Goal: Task Accomplishment & Management: Manage account settings

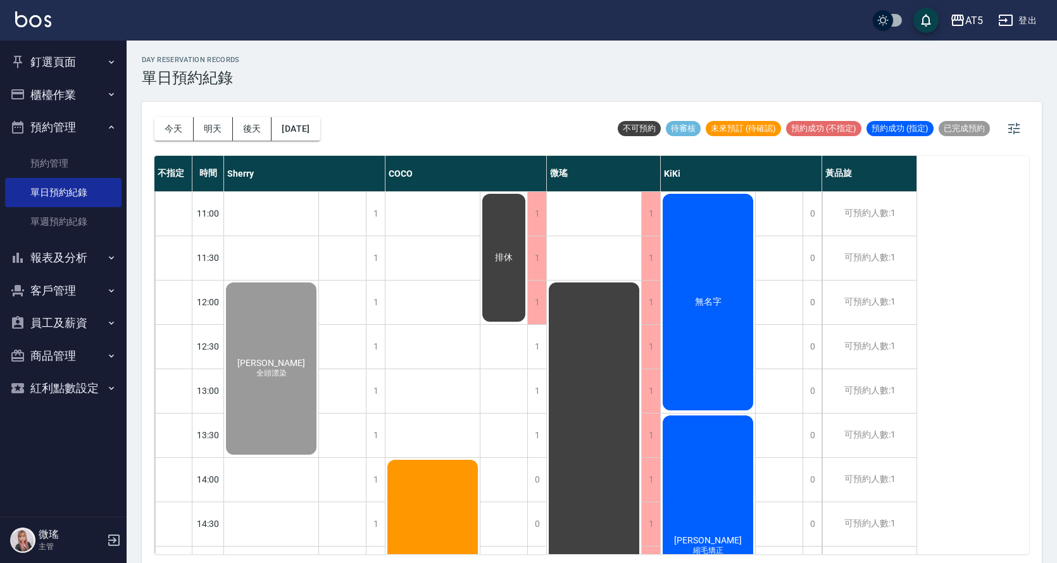
click at [67, 66] on button "釘選頁面" at bounding box center [63, 62] width 116 height 33
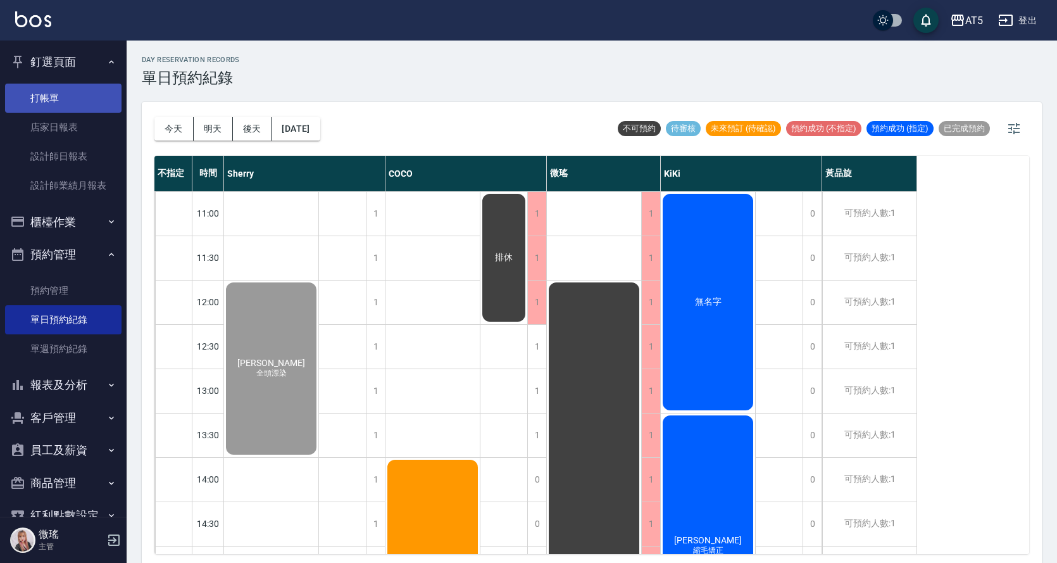
click at [61, 96] on link "打帳單" at bounding box center [63, 98] width 116 height 29
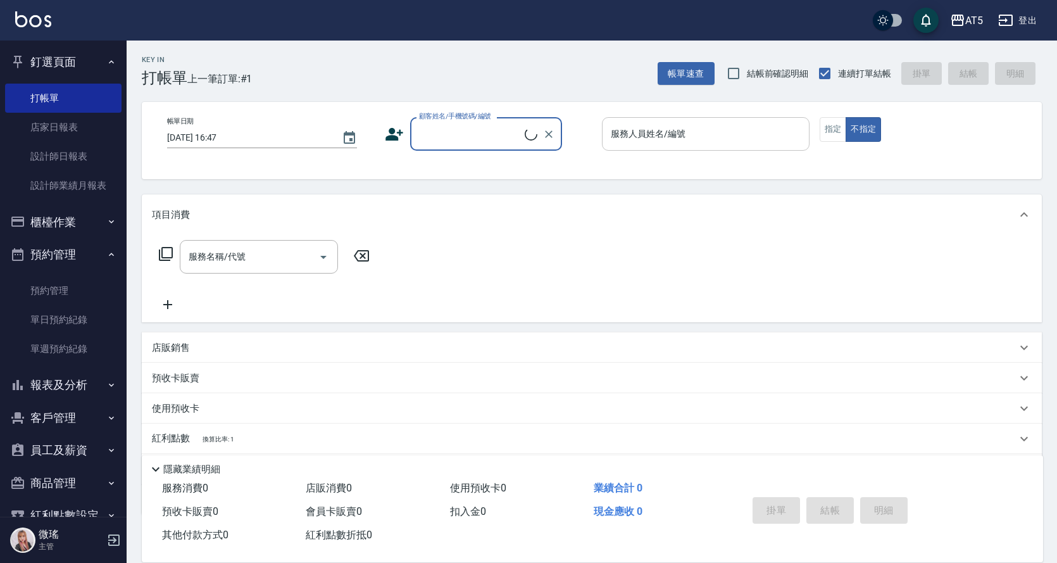
click at [682, 135] on div "服務人員姓名/編號 服務人員姓名/編號" at bounding box center [706, 134] width 208 height 34
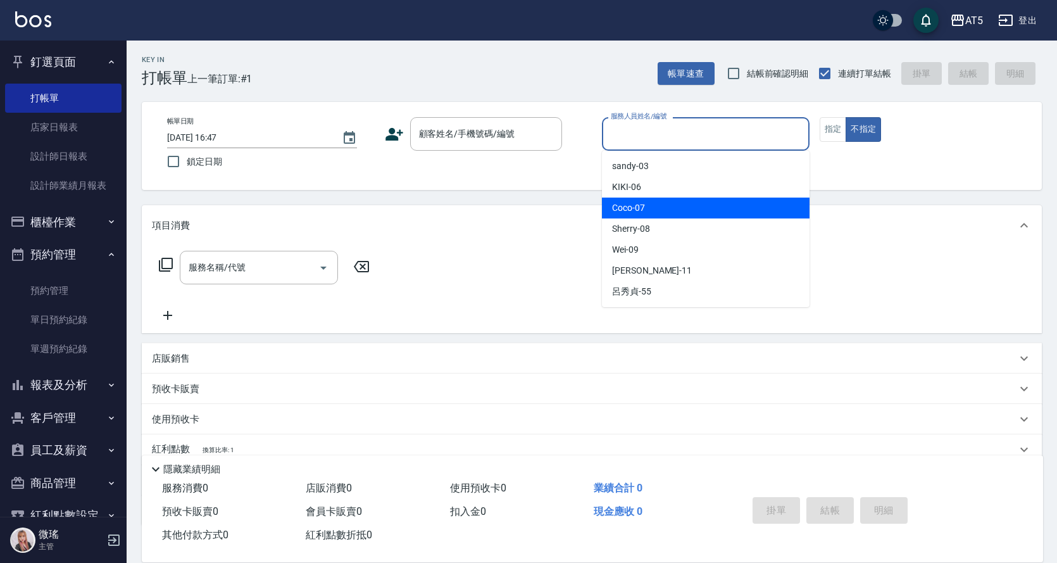
click at [683, 211] on div "Coco -07" at bounding box center [706, 207] width 208 height 21
type input "Coco-07"
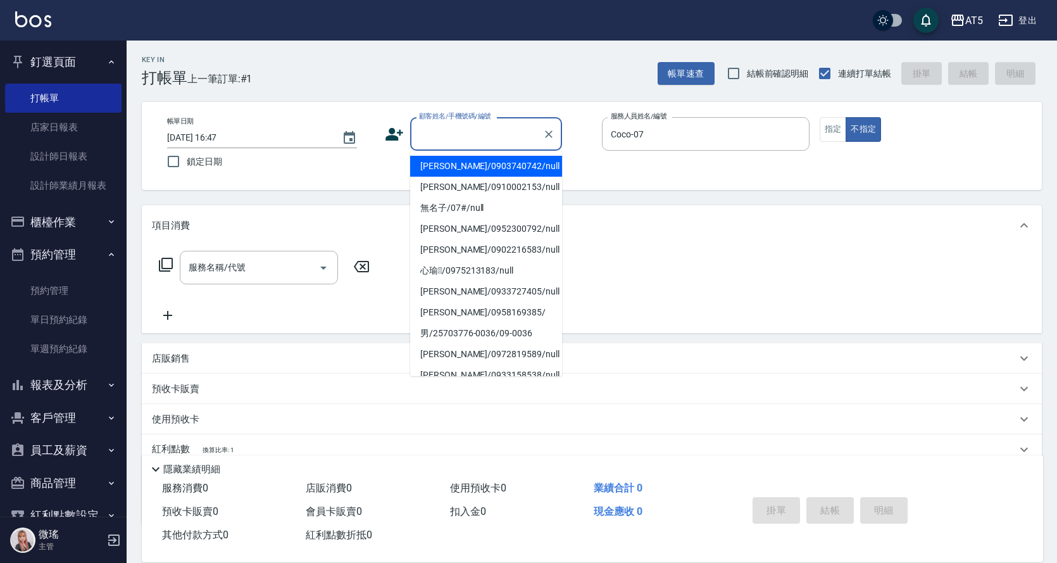
click at [456, 135] on input "顧客姓名/手機號碼/編號" at bounding box center [477, 134] width 122 height 22
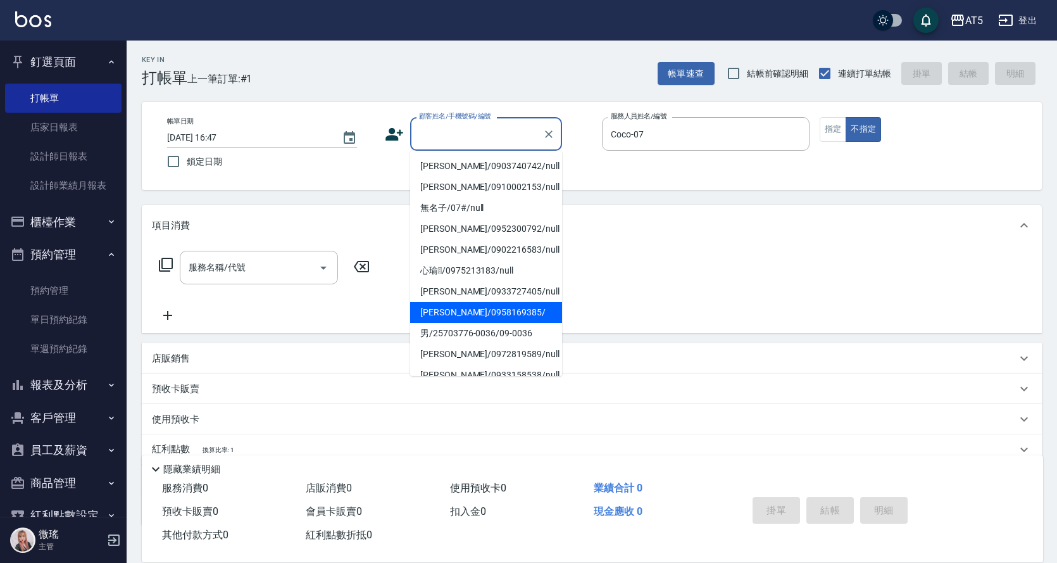
click at [484, 302] on ul "[PERSON_NAME]/0903740742/null [PERSON_NAME]/0910002153/null 無名子/07#/null [PERSO…" at bounding box center [486, 263] width 152 height 225
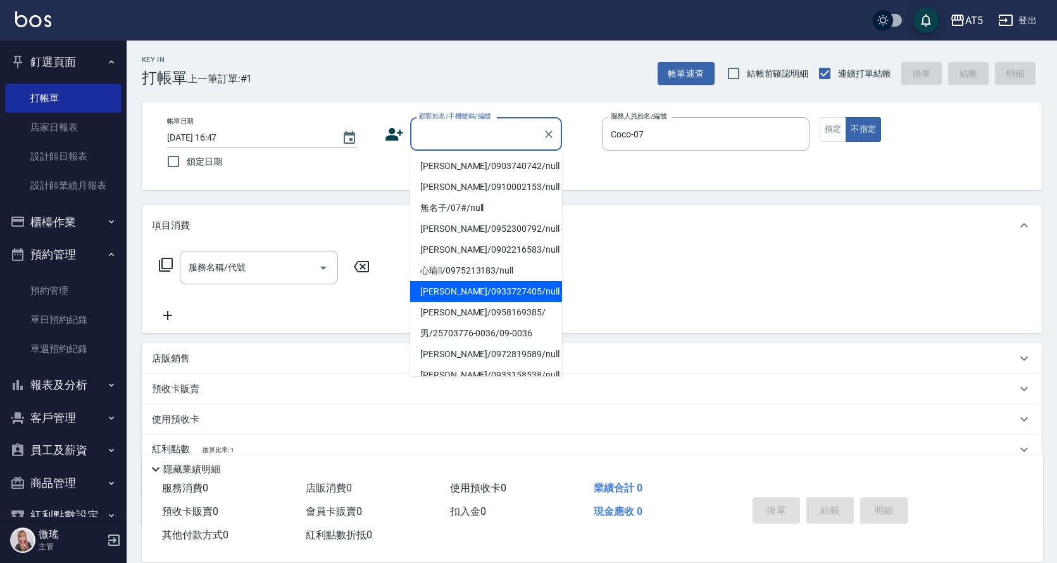
click at [507, 285] on li "[PERSON_NAME]/0933727405/null" at bounding box center [486, 291] width 152 height 21
type input "[PERSON_NAME]/0933727405/null"
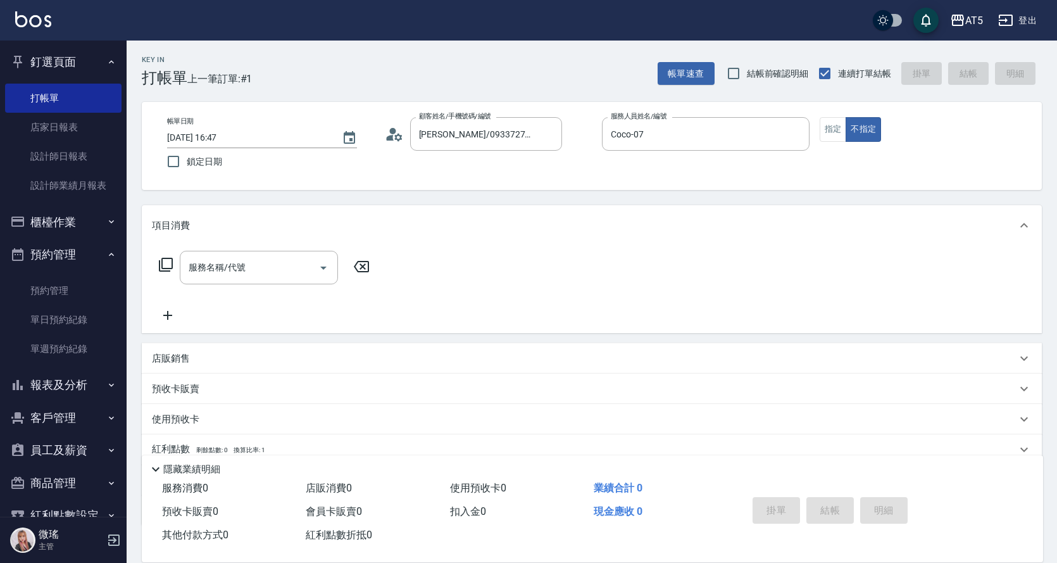
click at [163, 263] on icon at bounding box center [165, 264] width 15 height 15
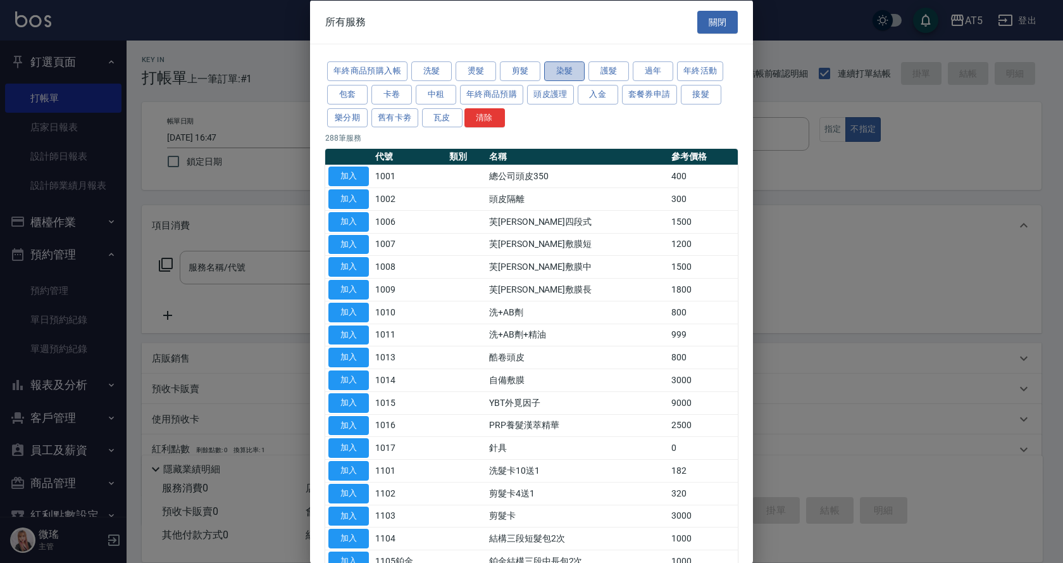
click at [561, 68] on button "染髮" at bounding box center [564, 71] width 41 height 20
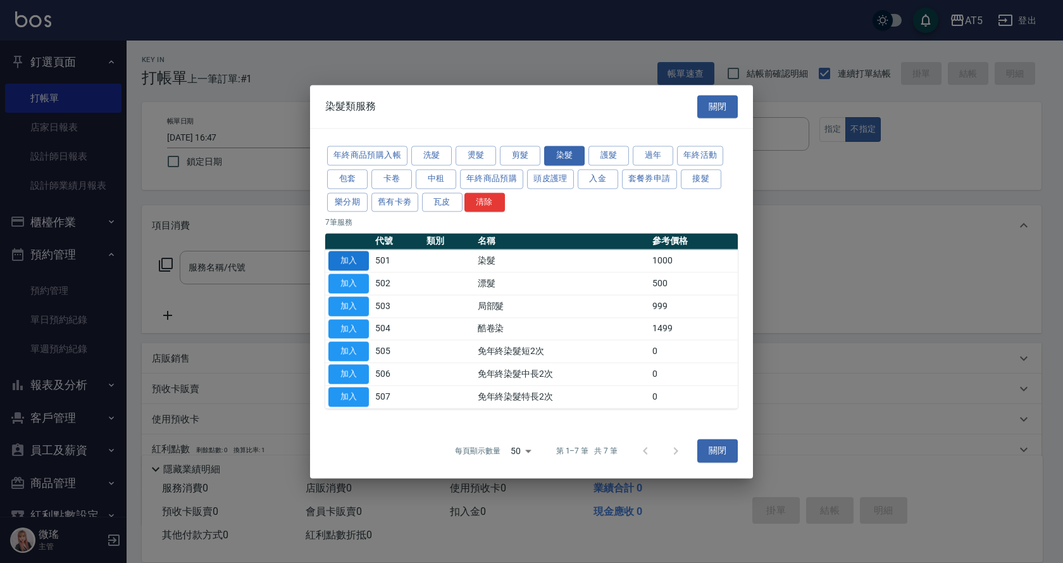
click at [353, 259] on button "加入" at bounding box center [348, 261] width 41 height 20
type input "染髮(501)"
type input "100"
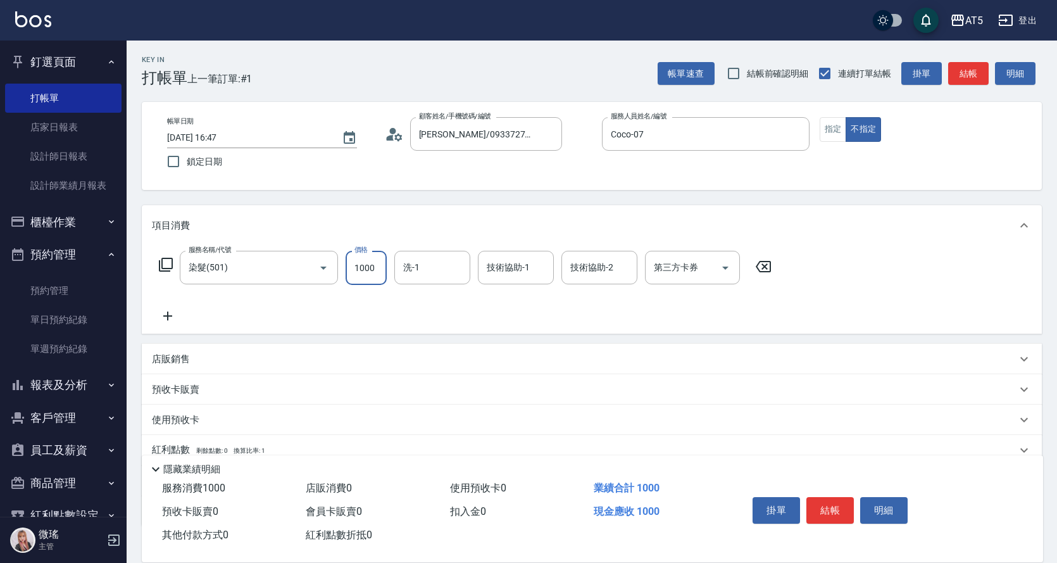
click at [372, 280] on input "1000" at bounding box center [366, 268] width 41 height 34
type input "0"
type input "11"
type input "10"
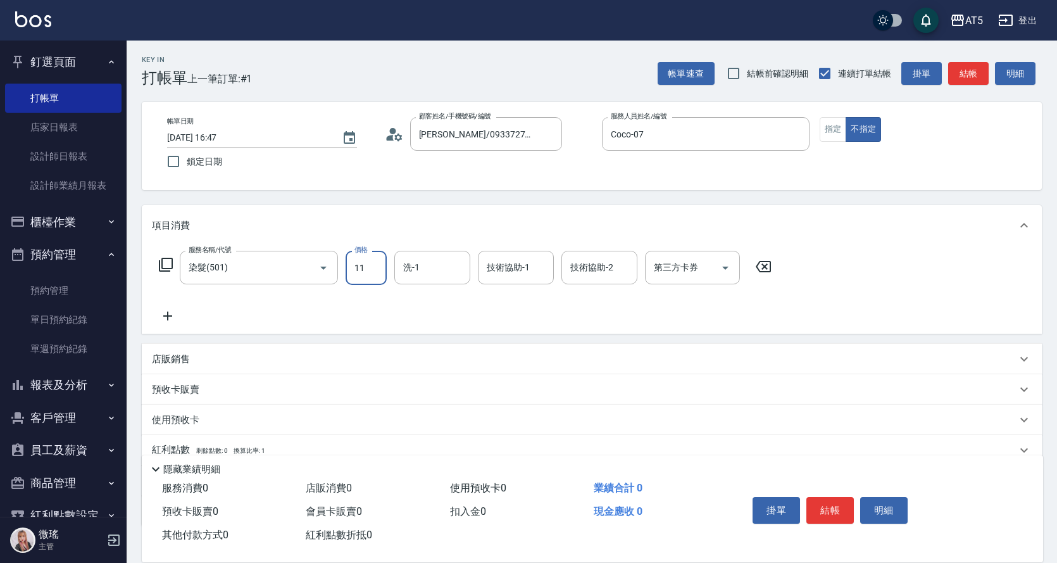
type input "111"
type input "0"
type input "119"
type input "10"
type input "1199"
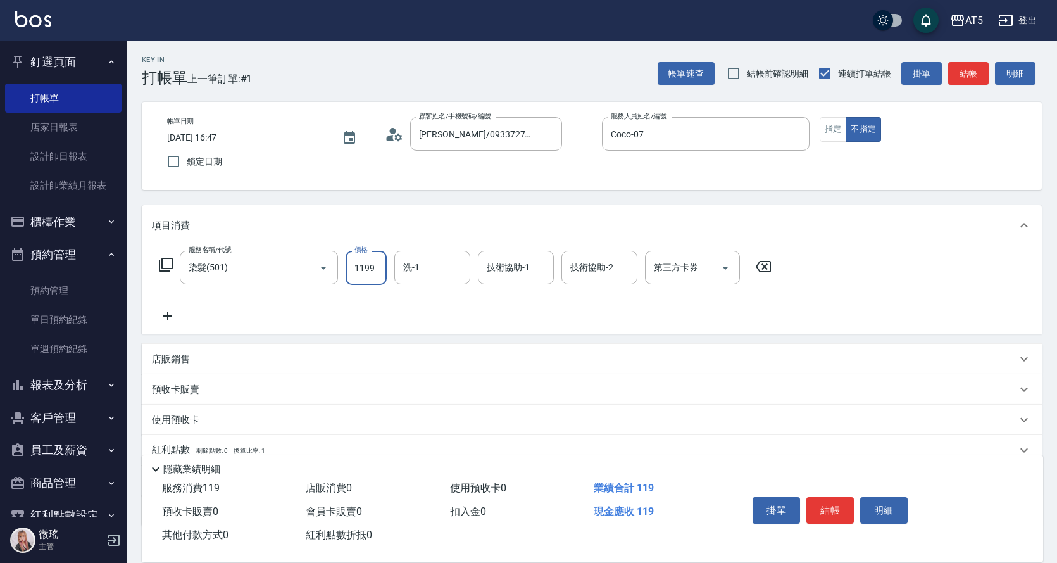
type input "110"
click at [723, 269] on icon "Open" at bounding box center [725, 267] width 15 height 15
type input "1199"
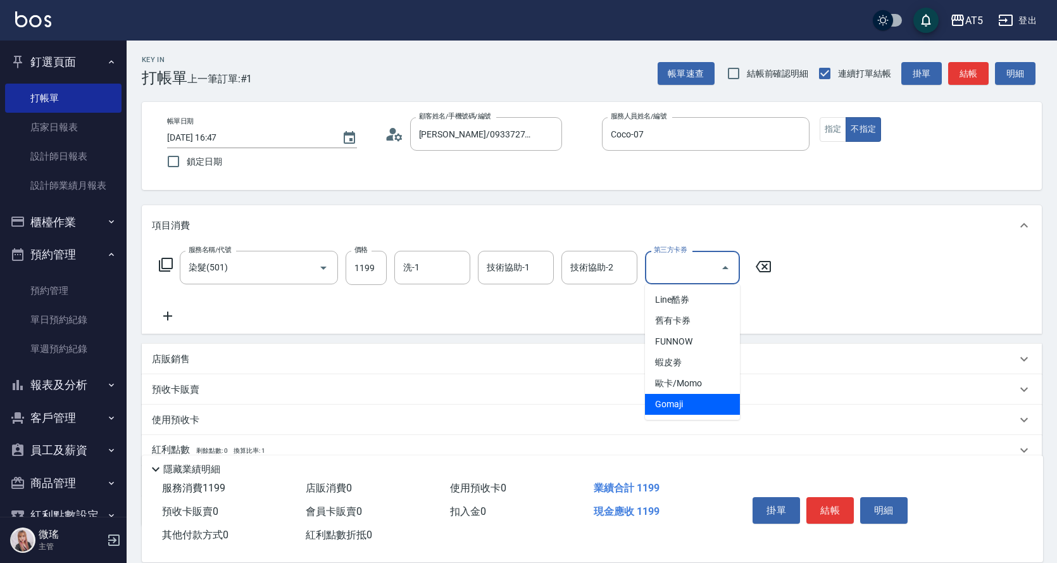
click at [698, 401] on span "Gomaji" at bounding box center [692, 404] width 95 height 21
type input "0"
type input "Gomaji"
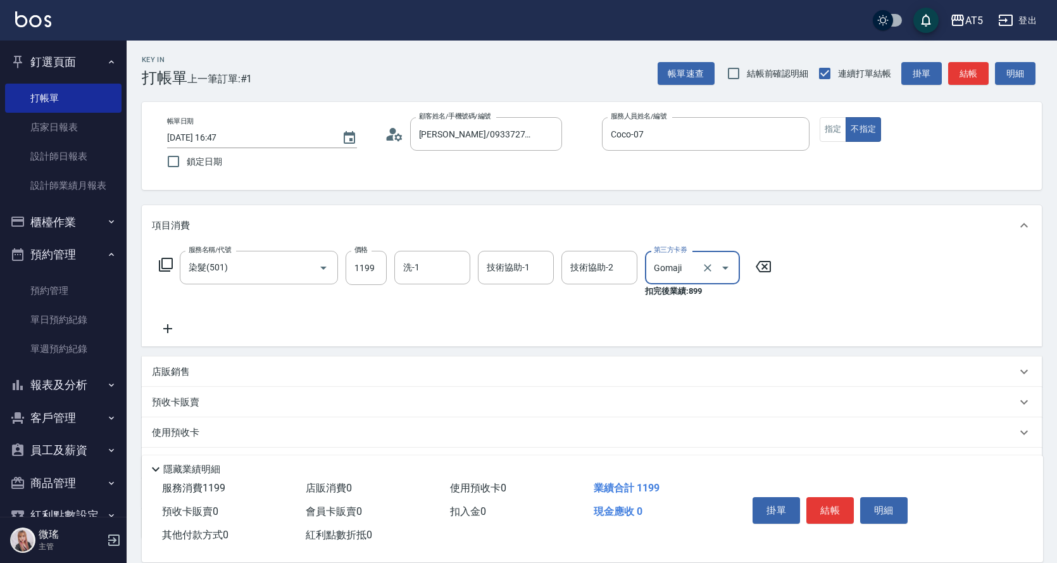
click at [162, 261] on icon at bounding box center [166, 265] width 14 height 14
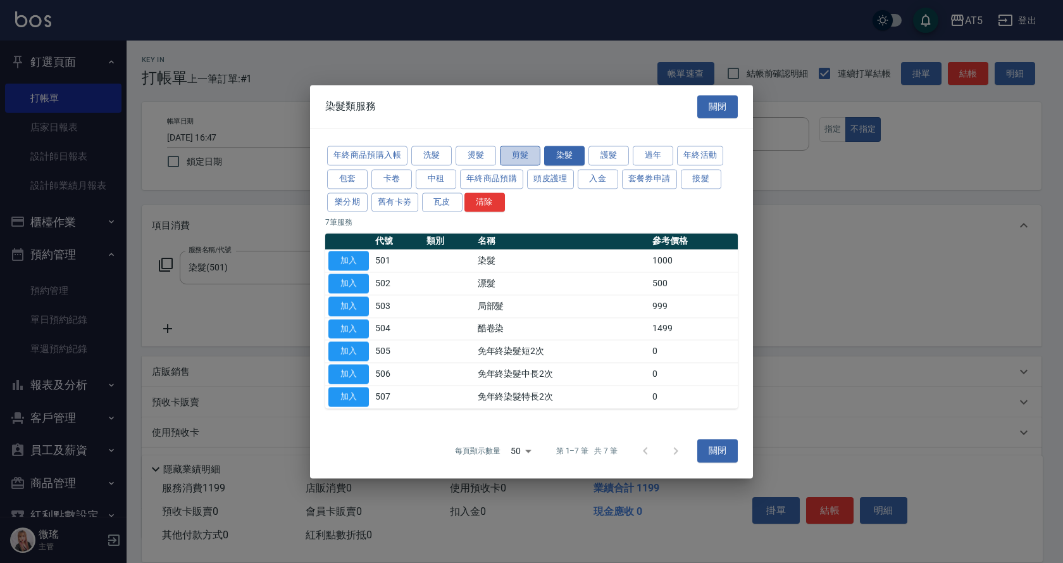
click at [513, 153] on button "剪髮" at bounding box center [520, 156] width 41 height 20
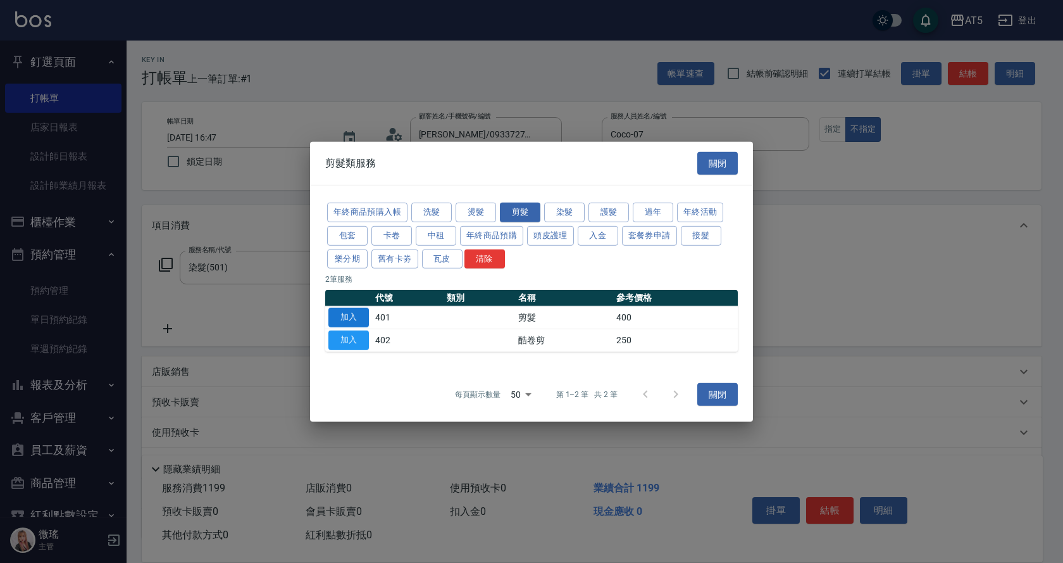
click at [349, 320] on button "加入" at bounding box center [348, 318] width 41 height 20
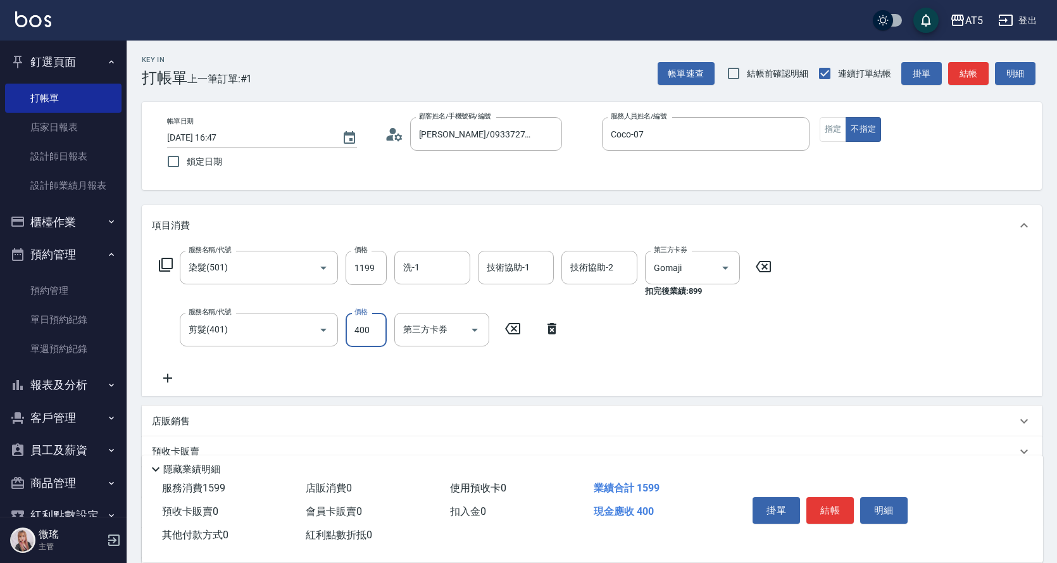
click at [377, 328] on input "400" at bounding box center [366, 330] width 41 height 34
type input "0"
type input "49"
type input "40"
click at [473, 332] on icon "Open" at bounding box center [474, 329] width 15 height 15
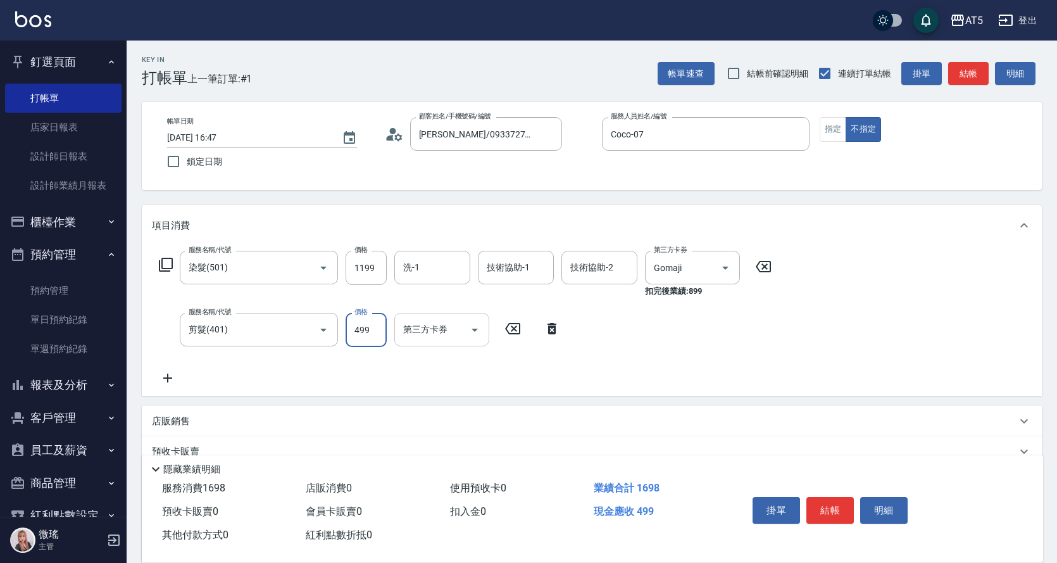
type input "499"
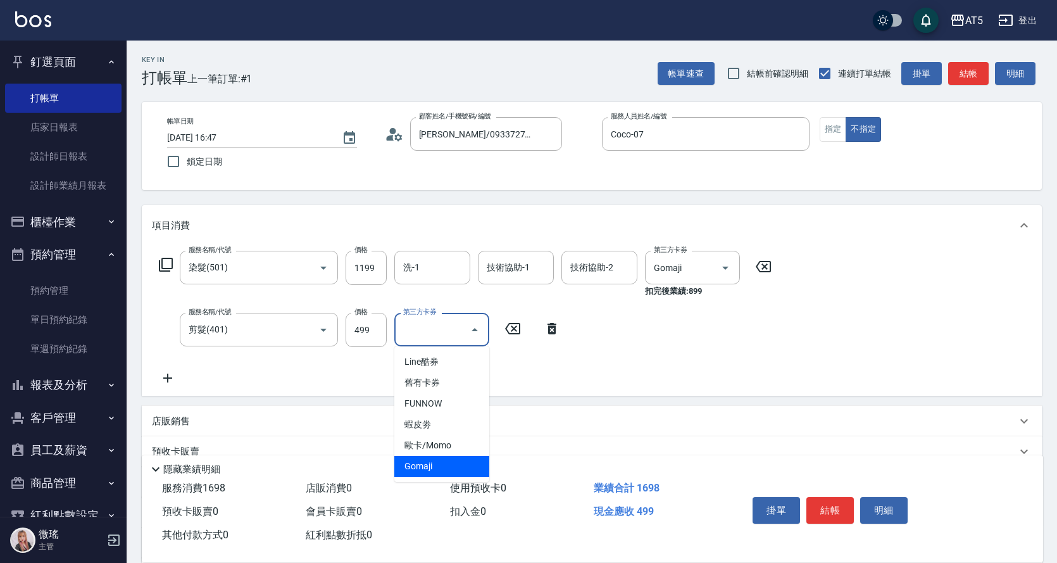
click at [436, 468] on span "Gomaji" at bounding box center [441, 466] width 95 height 21
type input "0"
type input "Gomaji"
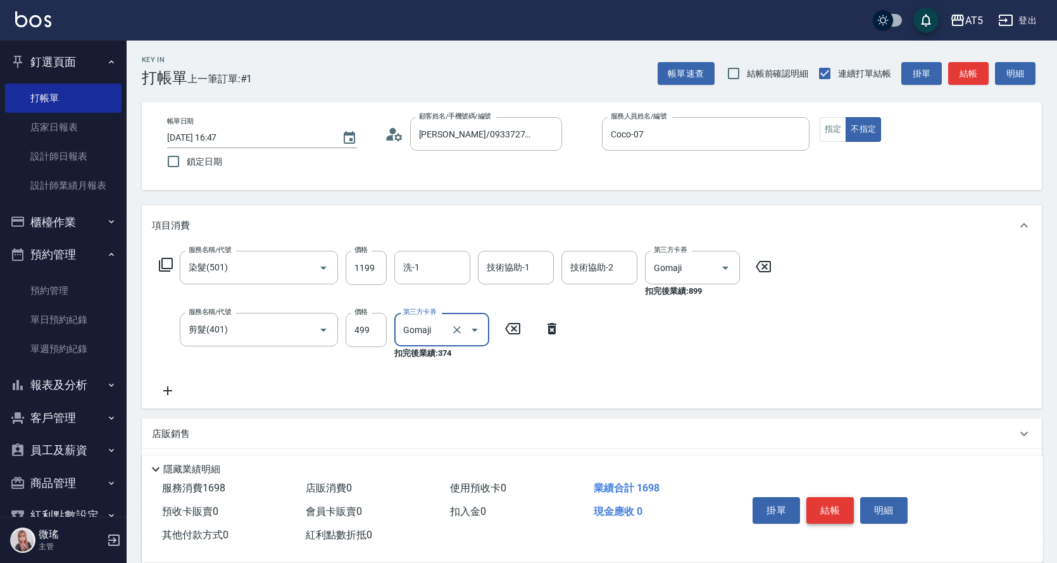
click at [847, 508] on button "結帳" at bounding box center [829, 510] width 47 height 27
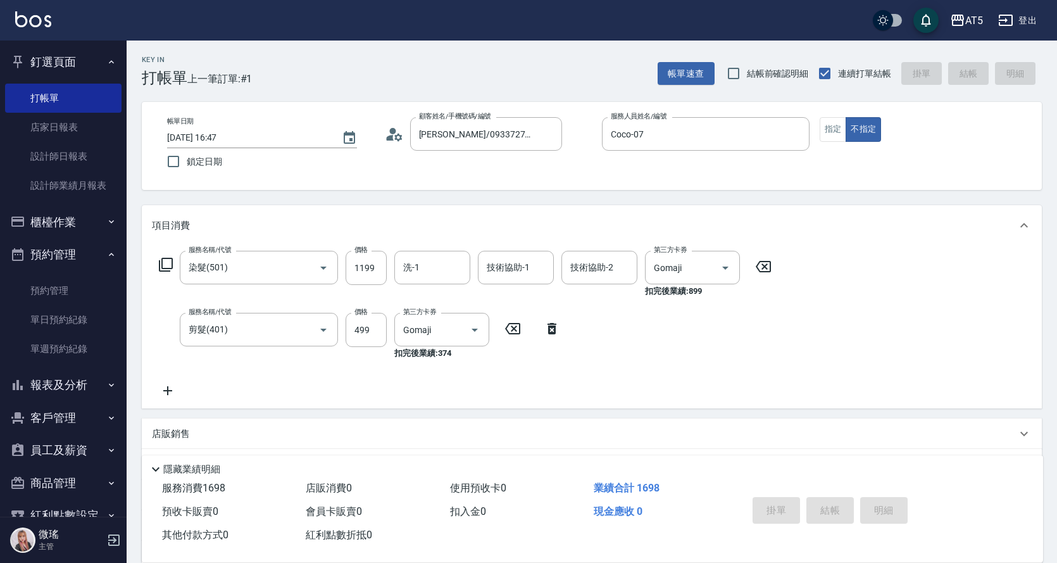
type input "[DATE] 16:48"
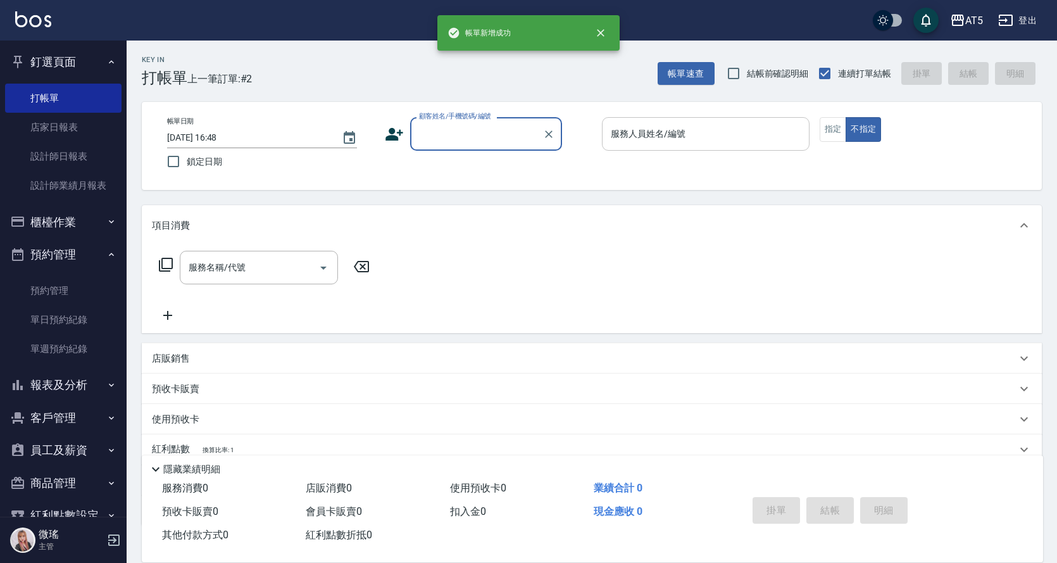
click at [684, 146] on div "服務人員姓名/編號" at bounding box center [706, 134] width 208 height 34
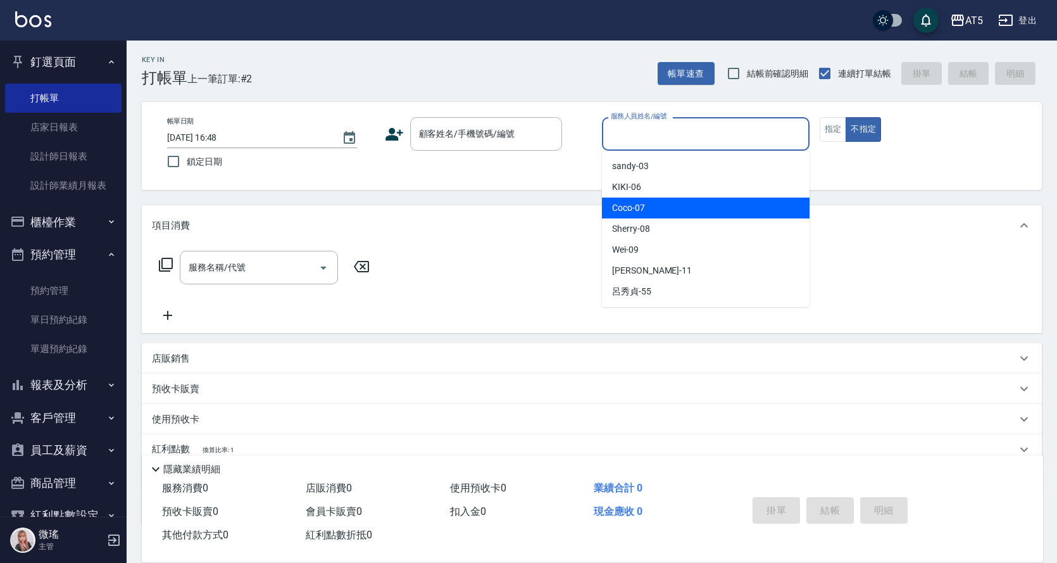
click at [668, 206] on div "Coco -07" at bounding box center [706, 207] width 208 height 21
type input "Coco-07"
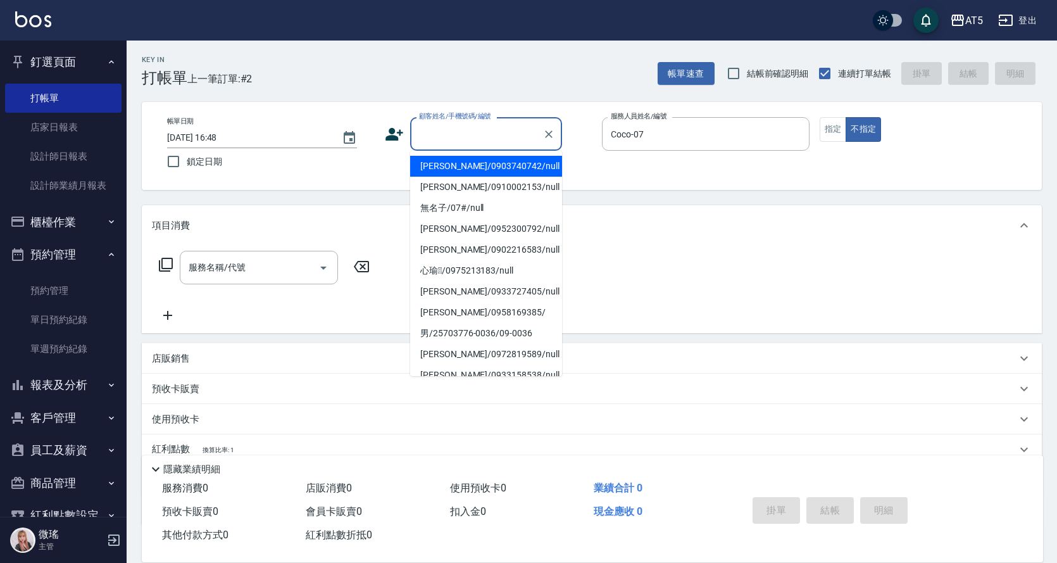
click at [509, 140] on input "顧客姓名/手機號碼/編號" at bounding box center [477, 134] width 122 height 22
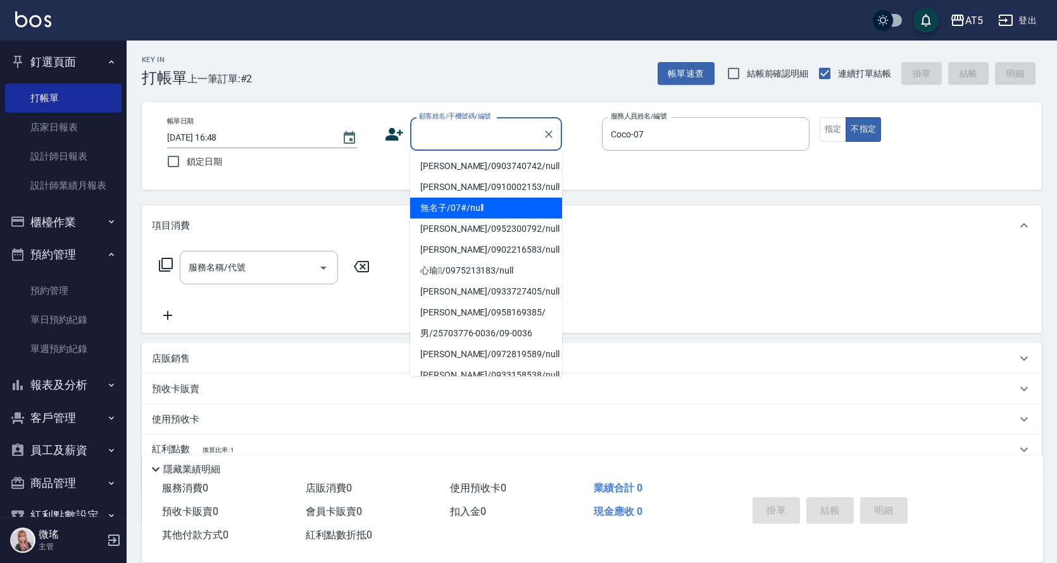
click at [482, 213] on li "無名子/07#/null" at bounding box center [486, 207] width 152 height 21
type input "無名子/07#/null"
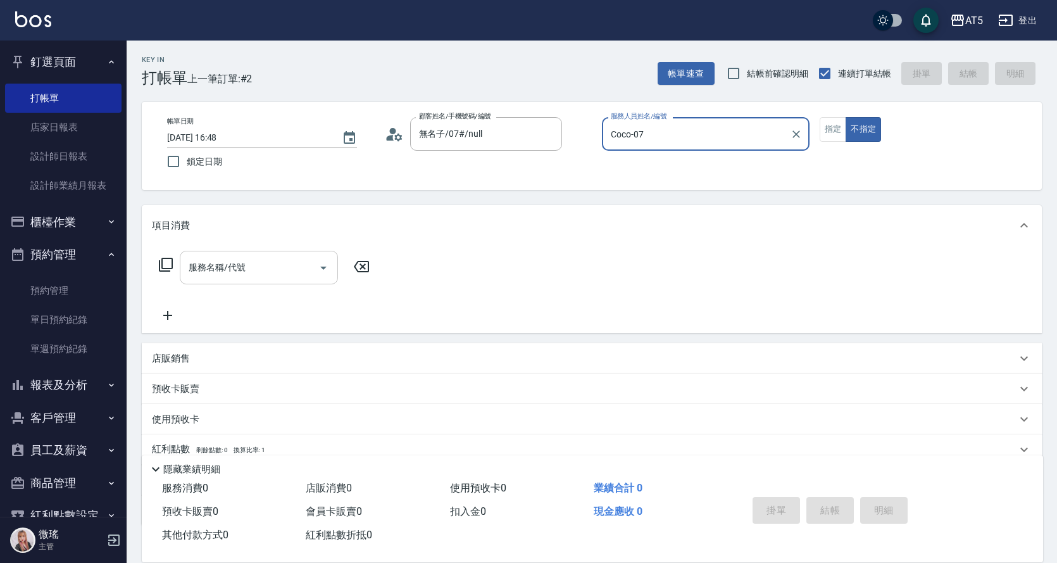
click at [279, 278] on input "服務名稱/代號" at bounding box center [249, 267] width 128 height 22
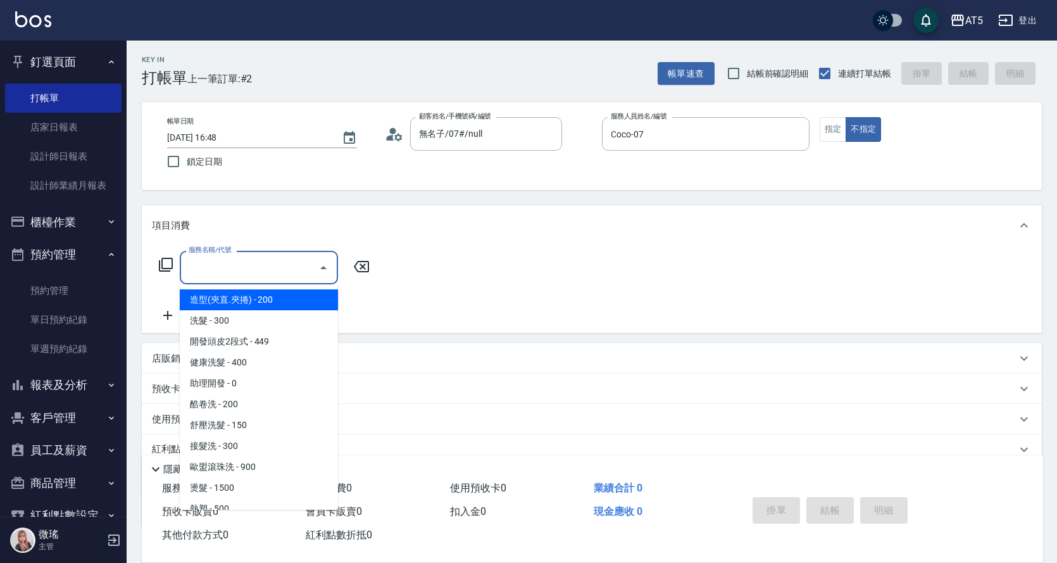
click at [270, 308] on span "造型(夾直.夾捲) - 200" at bounding box center [259, 299] width 158 height 21
type input "造型(夾直.夾捲)(200)"
type input "20"
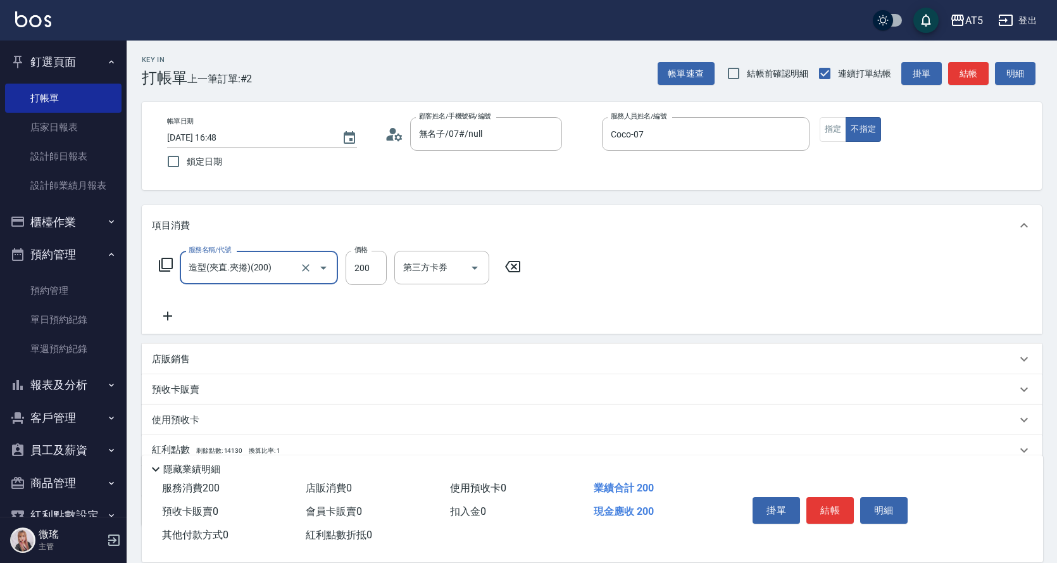
click at [316, 263] on icon "Open" at bounding box center [323, 267] width 15 height 15
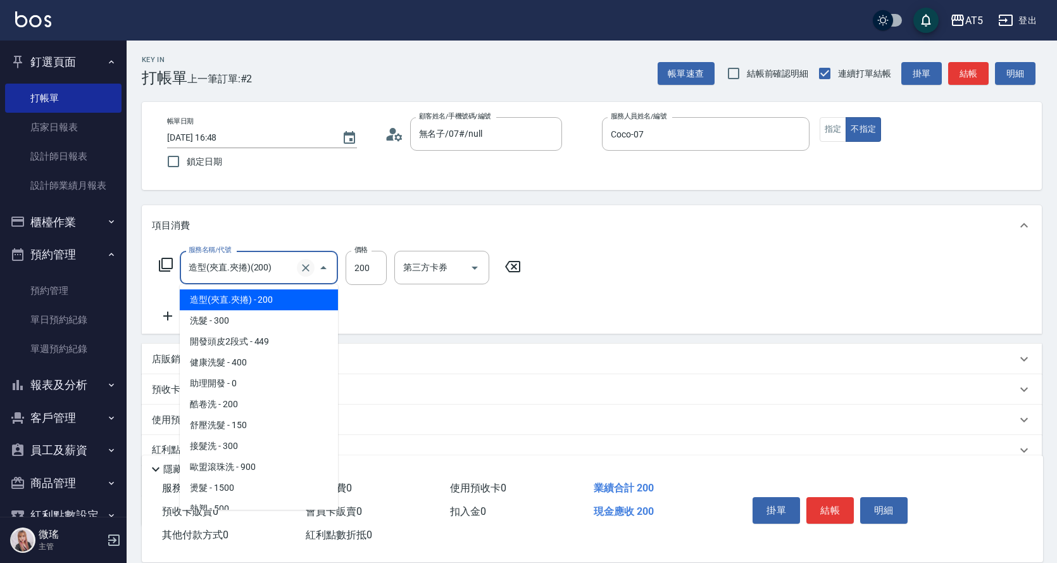
click at [301, 273] on icon "Clear" at bounding box center [305, 267] width 13 height 13
type input "造型(夾直.夾捲)(200)"
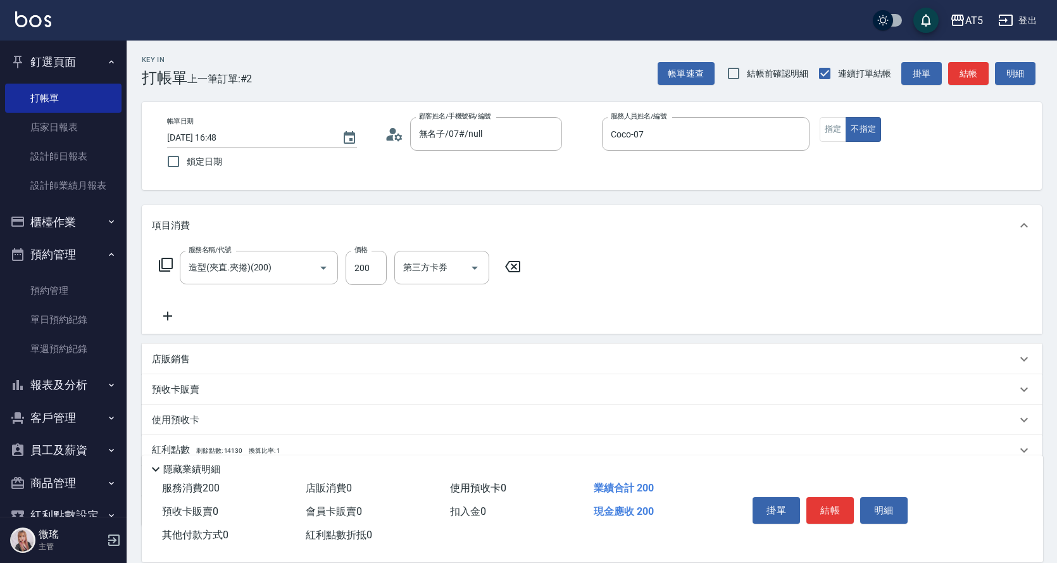
click at [167, 258] on icon at bounding box center [165, 264] width 15 height 15
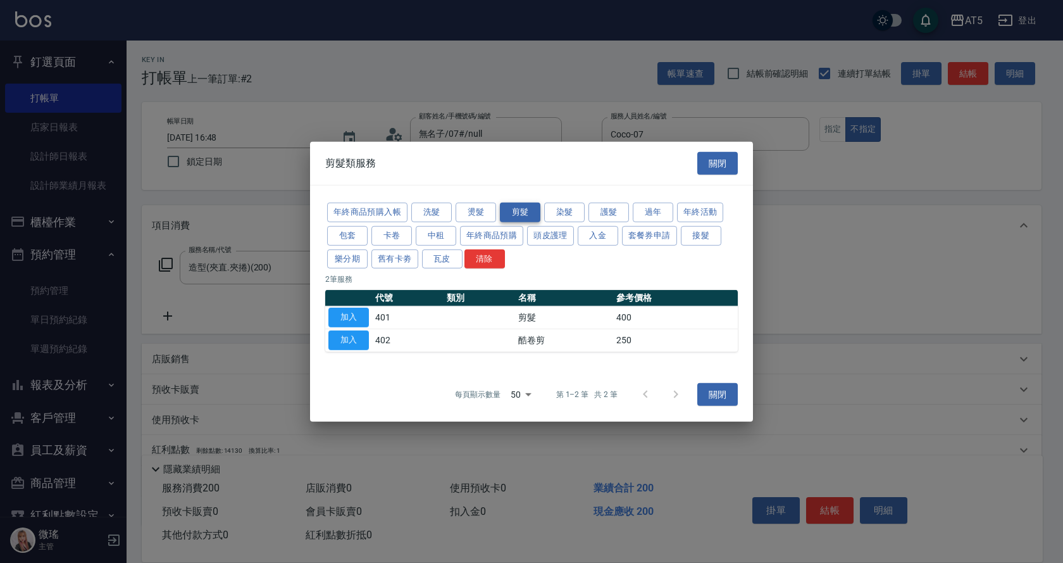
click at [528, 212] on button "剪髮" at bounding box center [520, 213] width 41 height 20
click at [361, 320] on button "加入" at bounding box center [348, 318] width 41 height 20
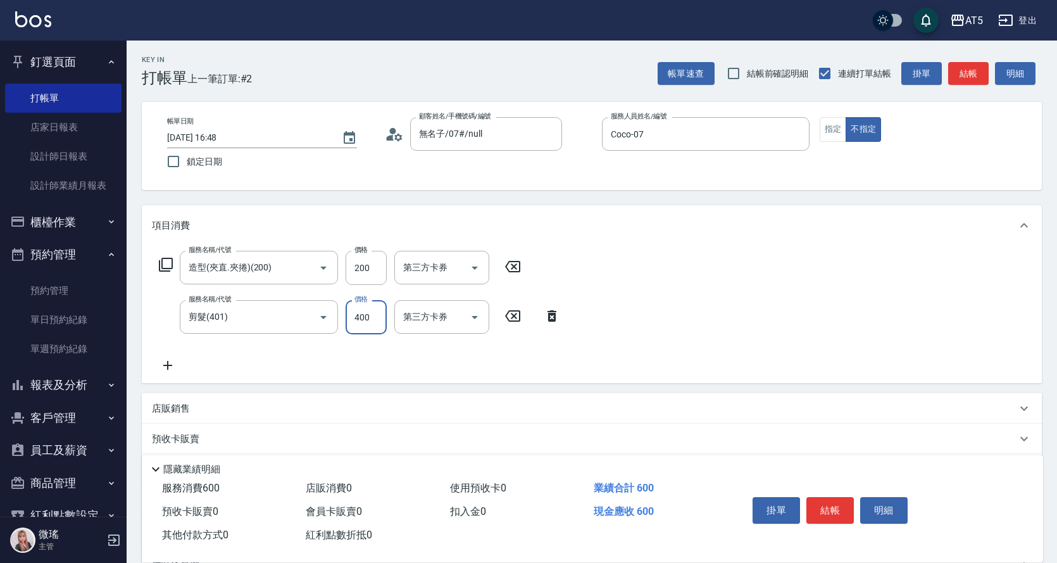
click at [372, 325] on input "400" at bounding box center [366, 317] width 41 height 34
type input "20"
type input "70"
type input "90"
type input "700"
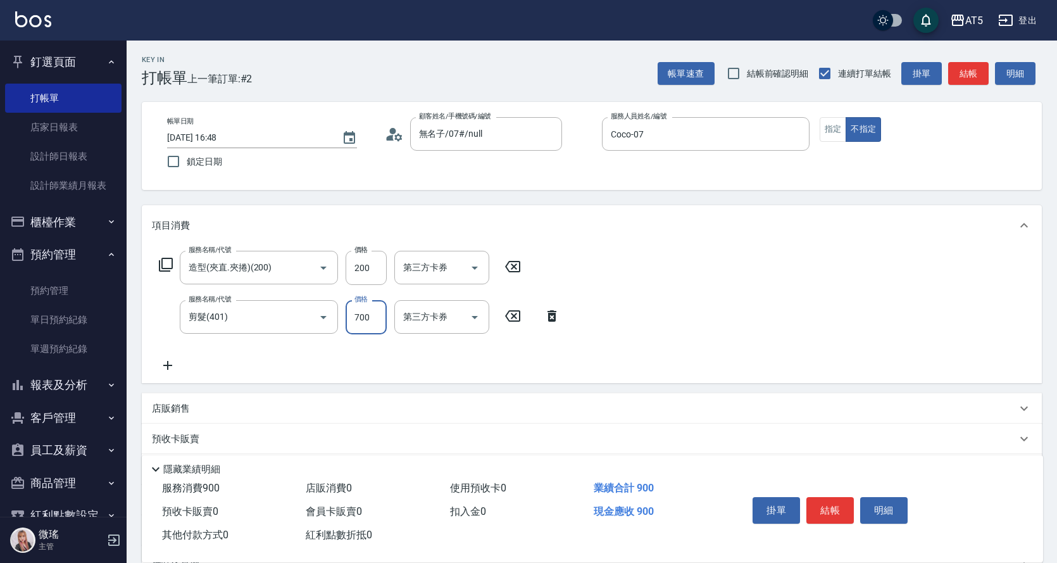
click at [511, 268] on icon at bounding box center [513, 266] width 32 height 15
type input "70"
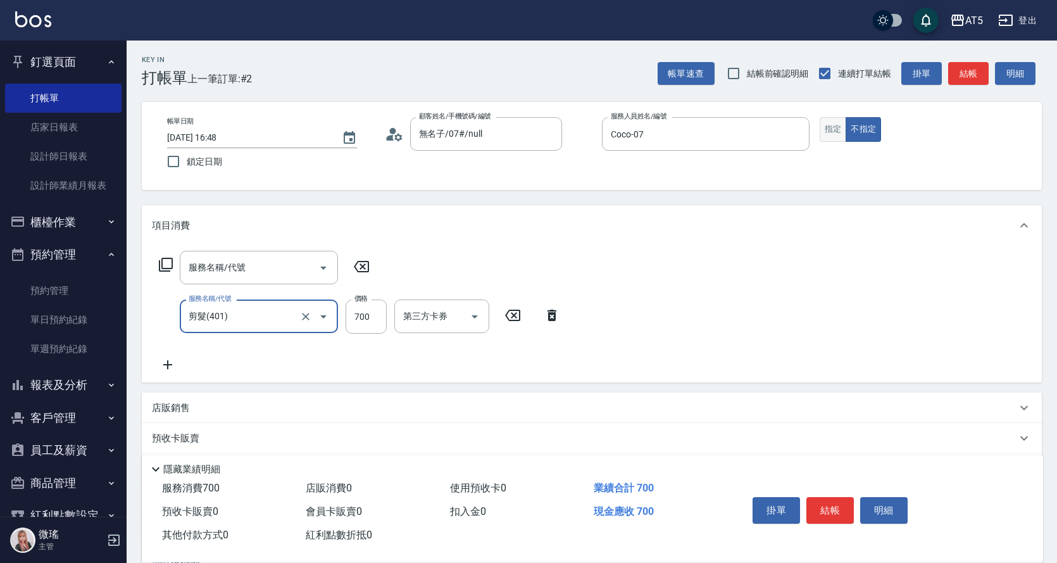
click at [839, 133] on button "指定" at bounding box center [833, 129] width 27 height 25
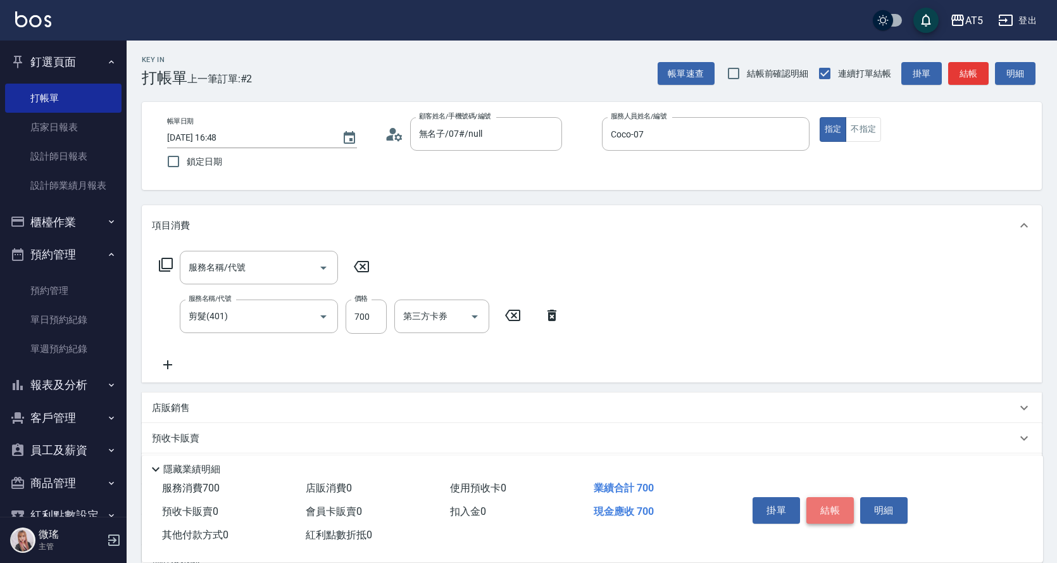
click at [824, 513] on button "結帳" at bounding box center [829, 510] width 47 height 27
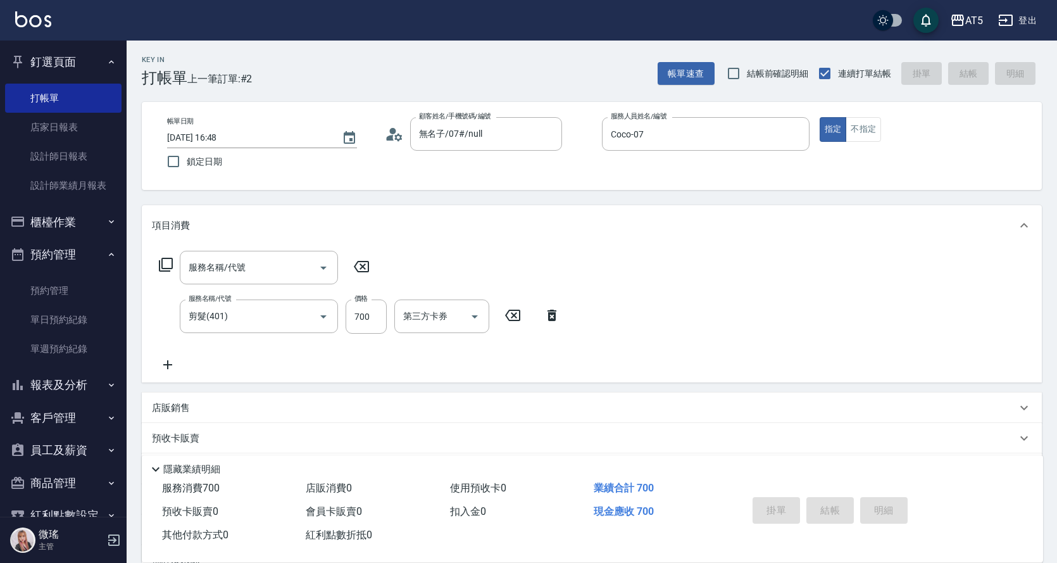
type input "[DATE] 16:49"
type input "0"
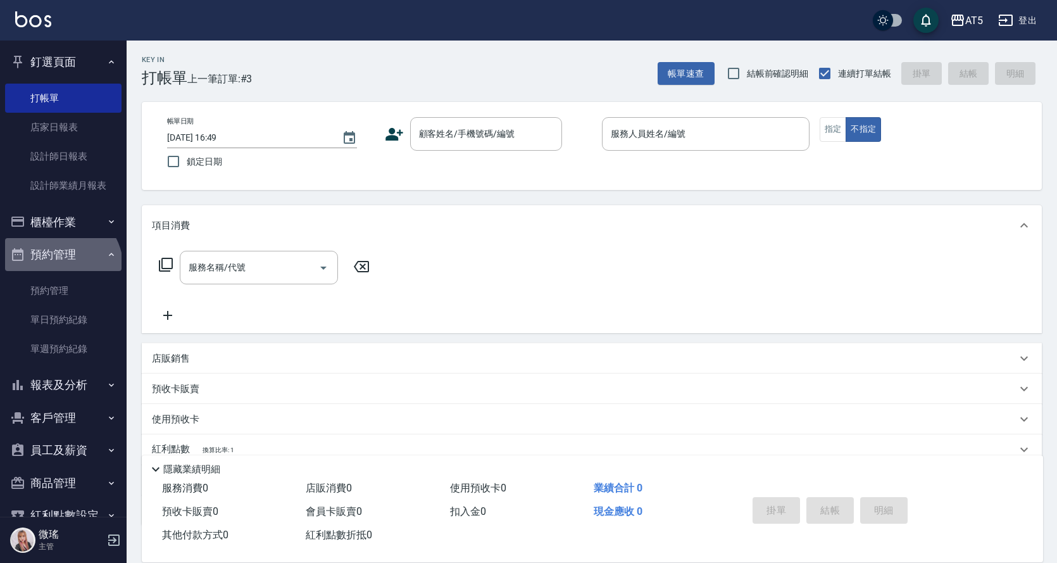
click at [57, 268] on button "預約管理" at bounding box center [63, 254] width 116 height 33
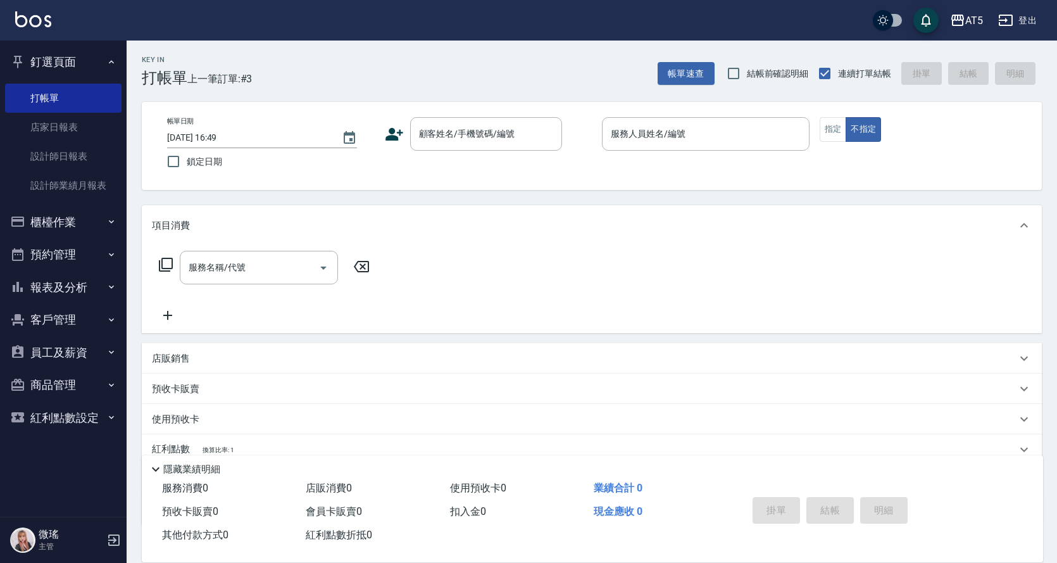
click at [53, 253] on button "預約管理" at bounding box center [63, 254] width 116 height 33
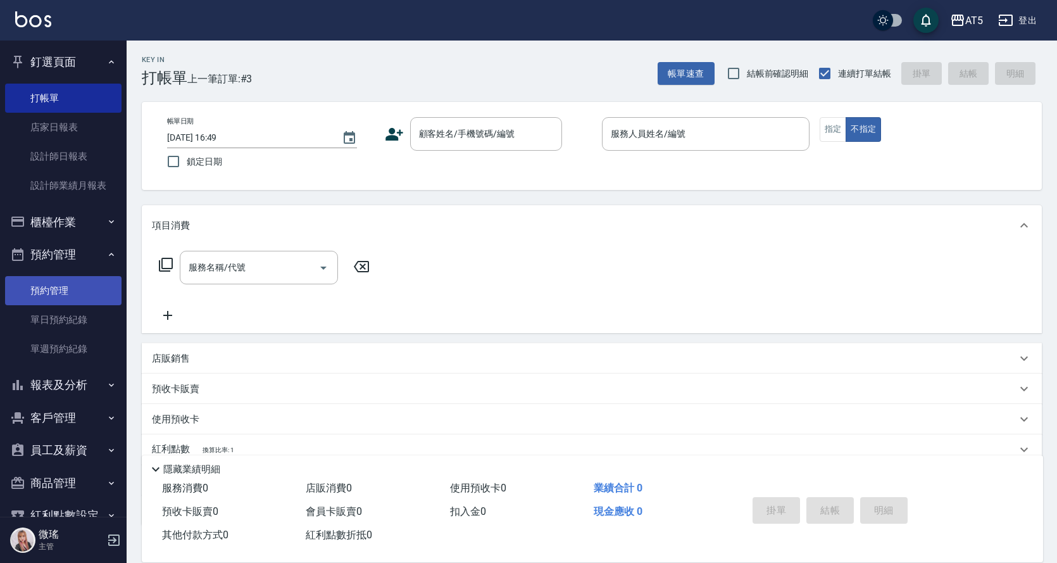
click at [59, 298] on link "預約管理" at bounding box center [63, 290] width 116 height 29
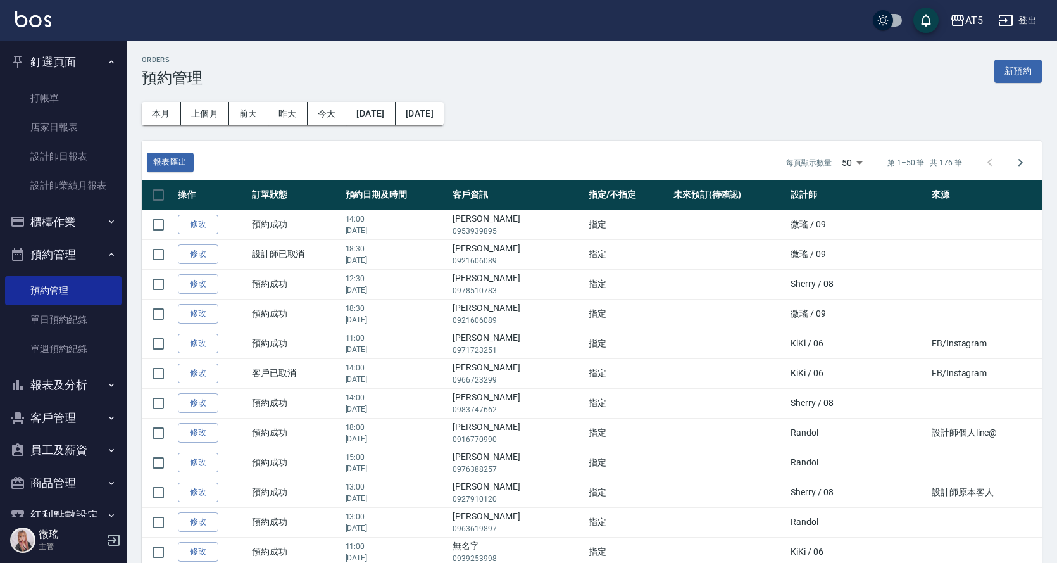
click at [60, 227] on button "櫃檯作業" at bounding box center [63, 222] width 116 height 33
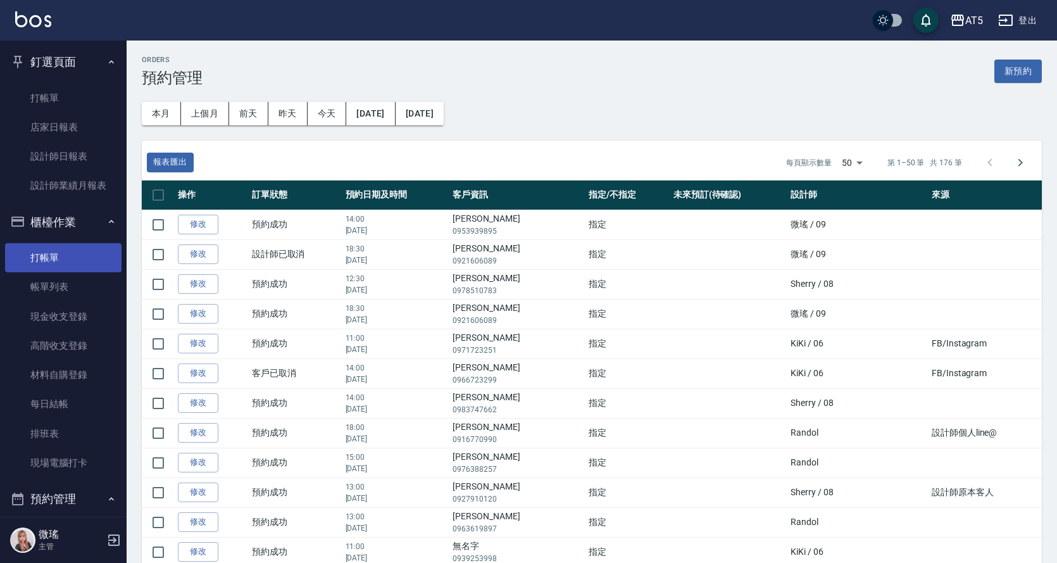
click at [59, 258] on link "打帳單" at bounding box center [63, 257] width 116 height 29
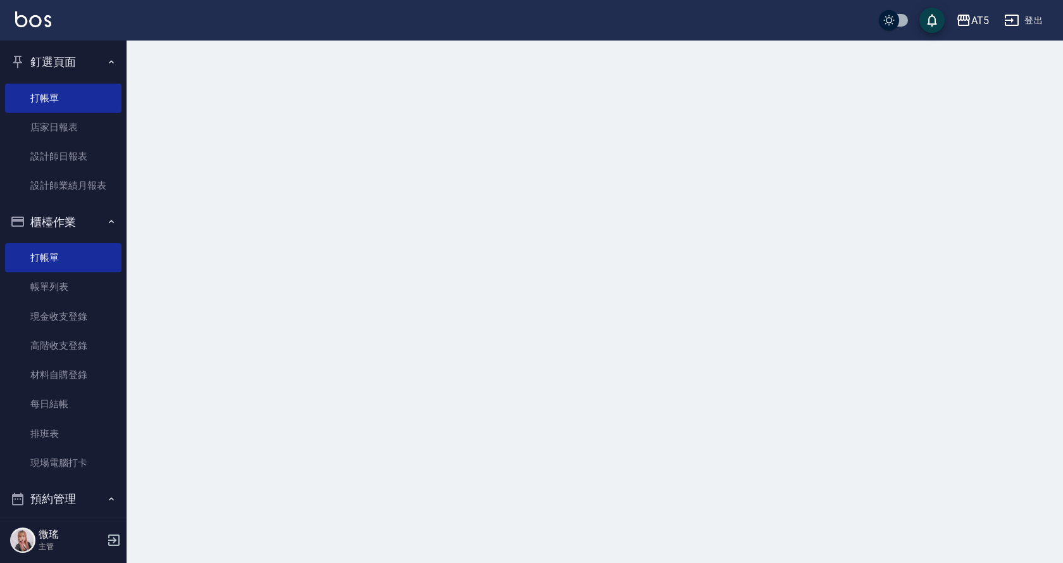
click at [65, 204] on nav "釘選頁面 打帳單 店家日報表 設計師日報表 設計師業績月報表 櫃檯作業 打帳單 帳單列表 現金收支登錄 高階收支登錄 材料自購登錄 每日結帳 排班表 現場電腦…" at bounding box center [63, 279] width 127 height 476
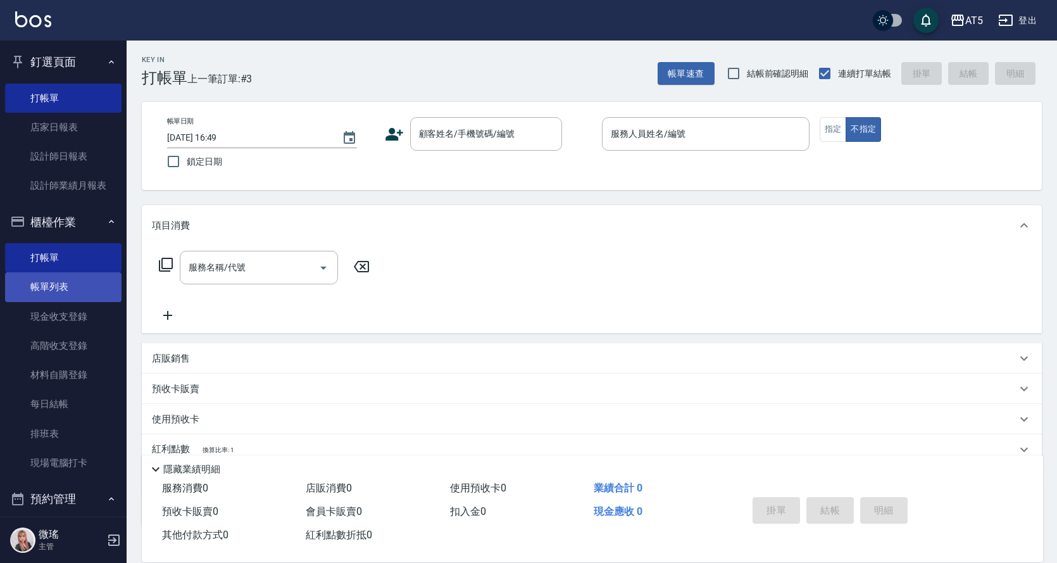
click at [43, 285] on link "帳單列表" at bounding box center [63, 286] width 116 height 29
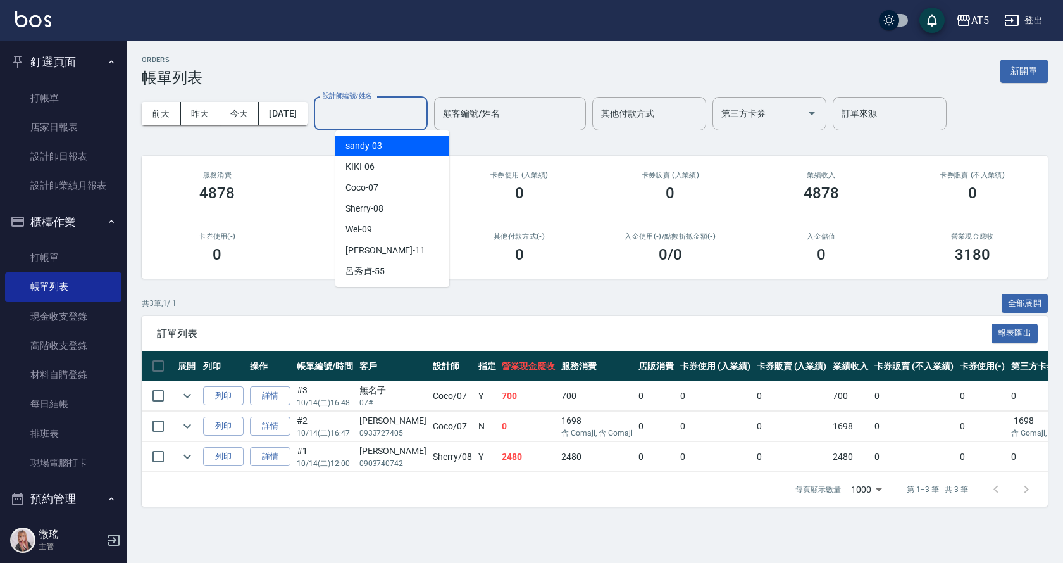
click at [359, 120] on input "設計師編號/姓名" at bounding box center [371, 114] width 103 height 22
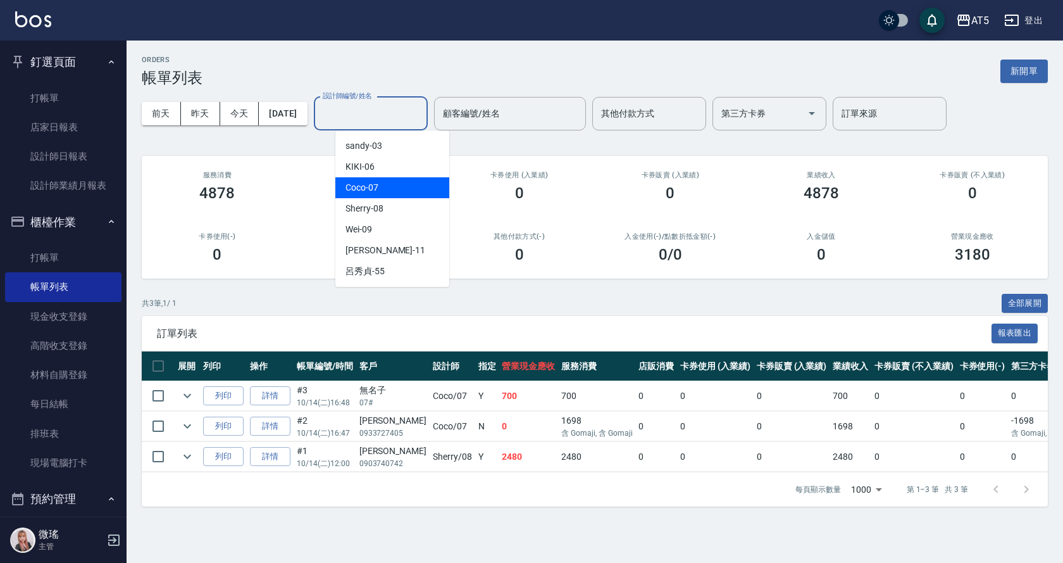
click at [382, 192] on div "Coco -07" at bounding box center [392, 187] width 114 height 21
type input "Coco-07"
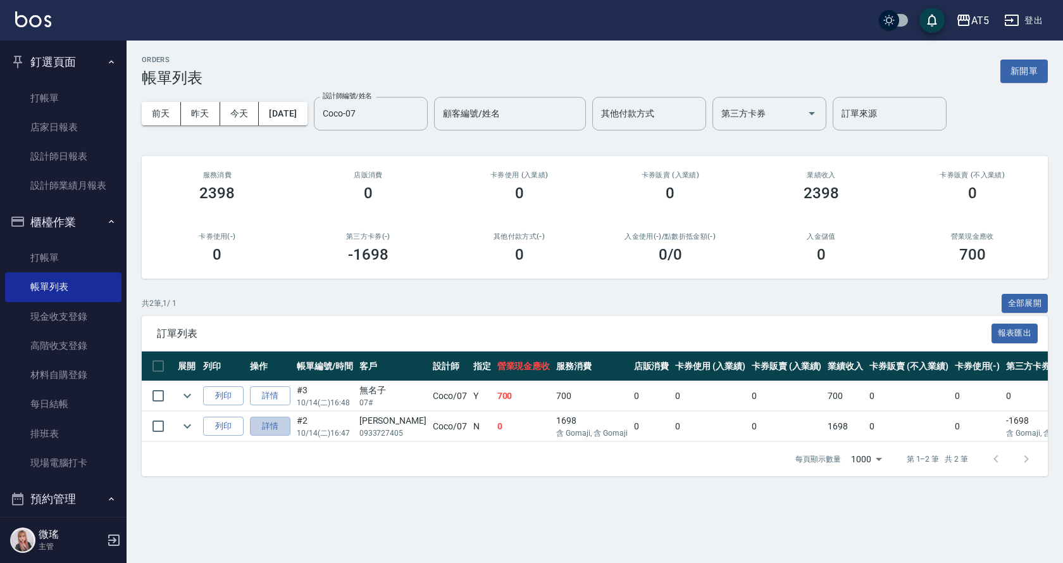
click at [282, 423] on link "詳情" at bounding box center [270, 426] width 41 height 20
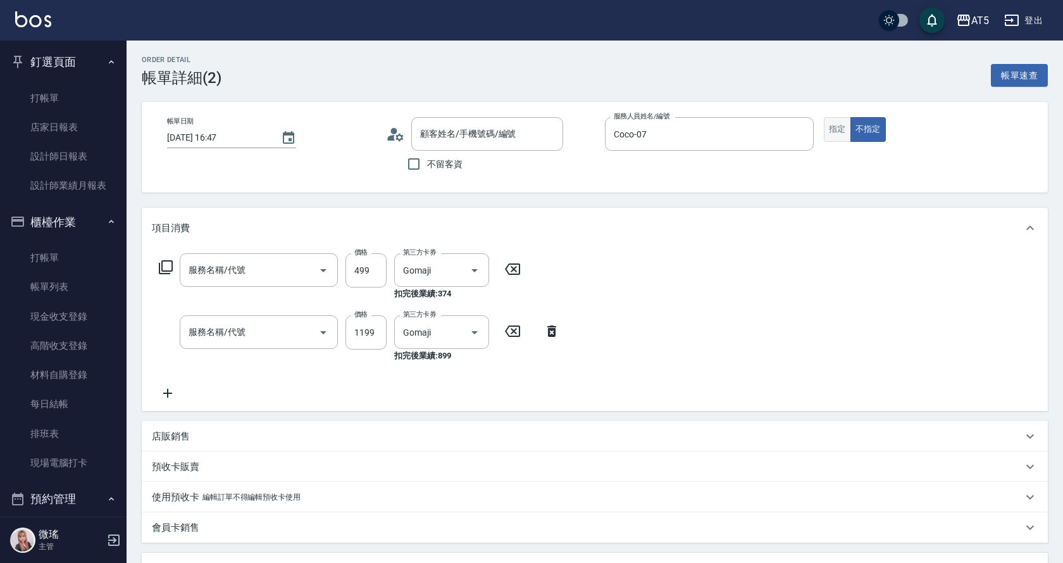
type input "[DATE] 16:47"
type input "Coco-07"
type input "0"
click at [842, 131] on button "指定" at bounding box center [837, 129] width 27 height 25
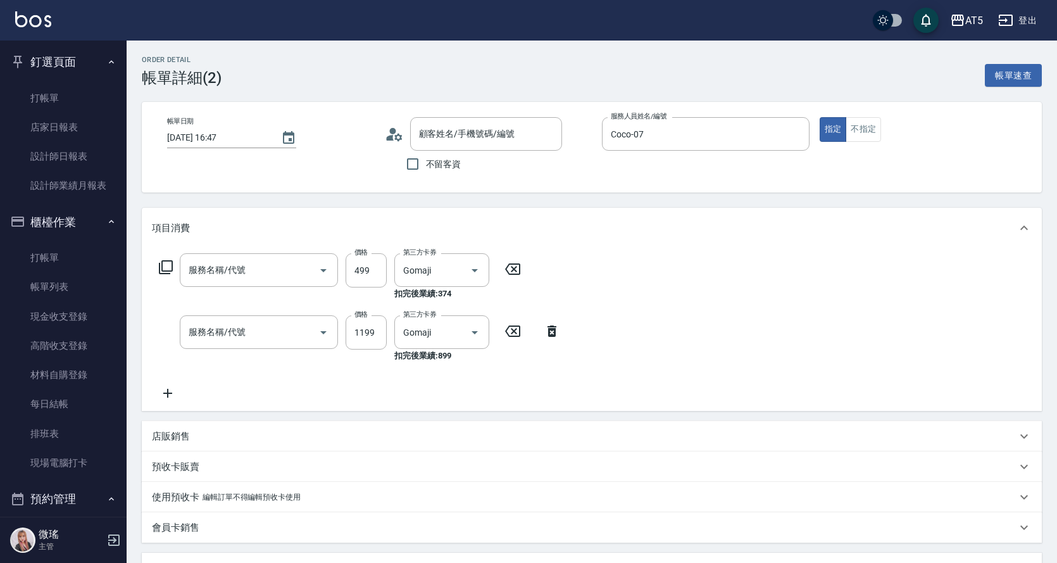
type input "剪髮(401)"
type input "染髮(501)"
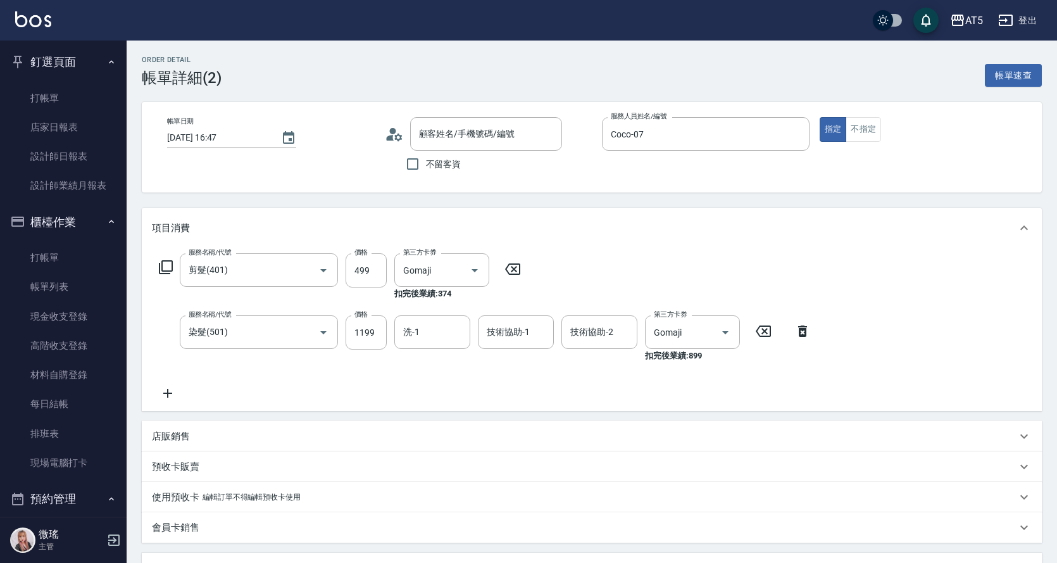
scroll to position [253, 0]
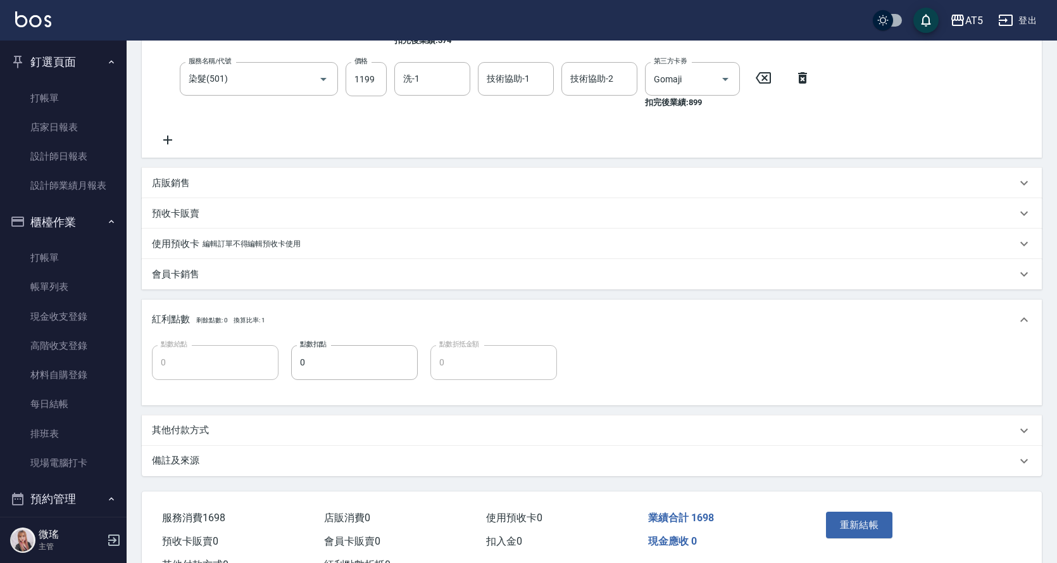
type input "[PERSON_NAME]/0933727405/null"
click at [866, 525] on button "重新結帳" at bounding box center [859, 524] width 67 height 27
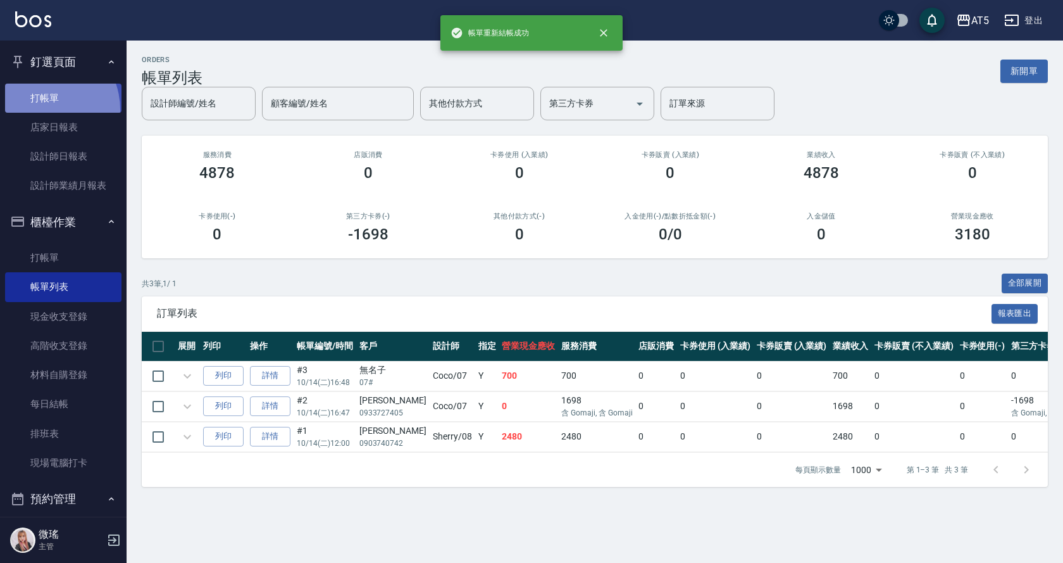
click at [40, 109] on link "打帳單" at bounding box center [63, 98] width 116 height 29
